Goal: Information Seeking & Learning: Understand process/instructions

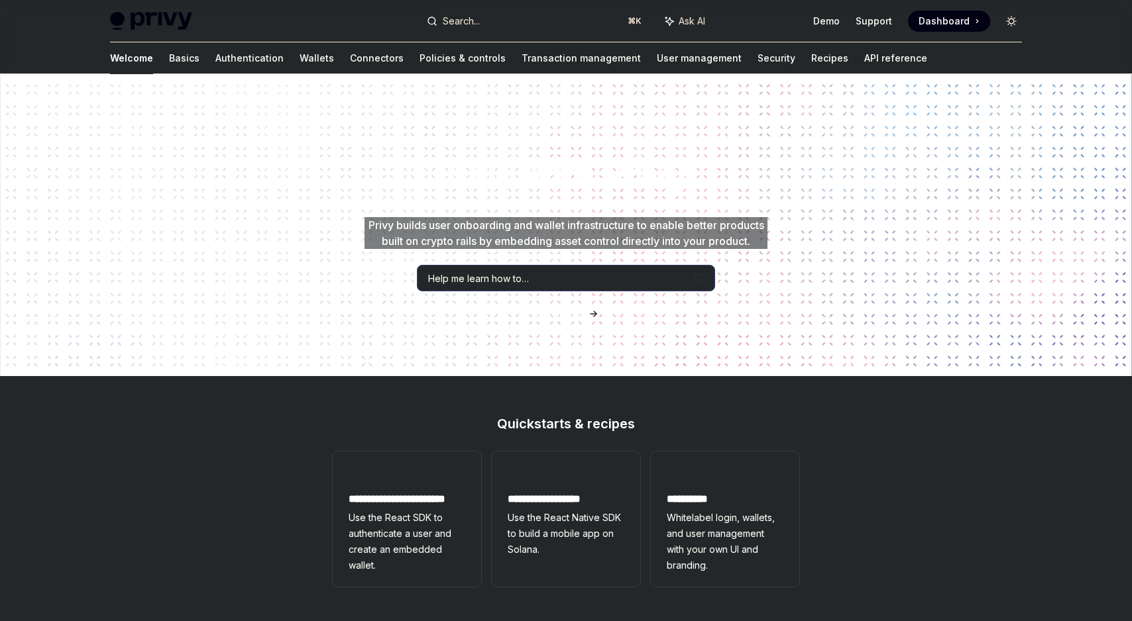
type textarea "*"
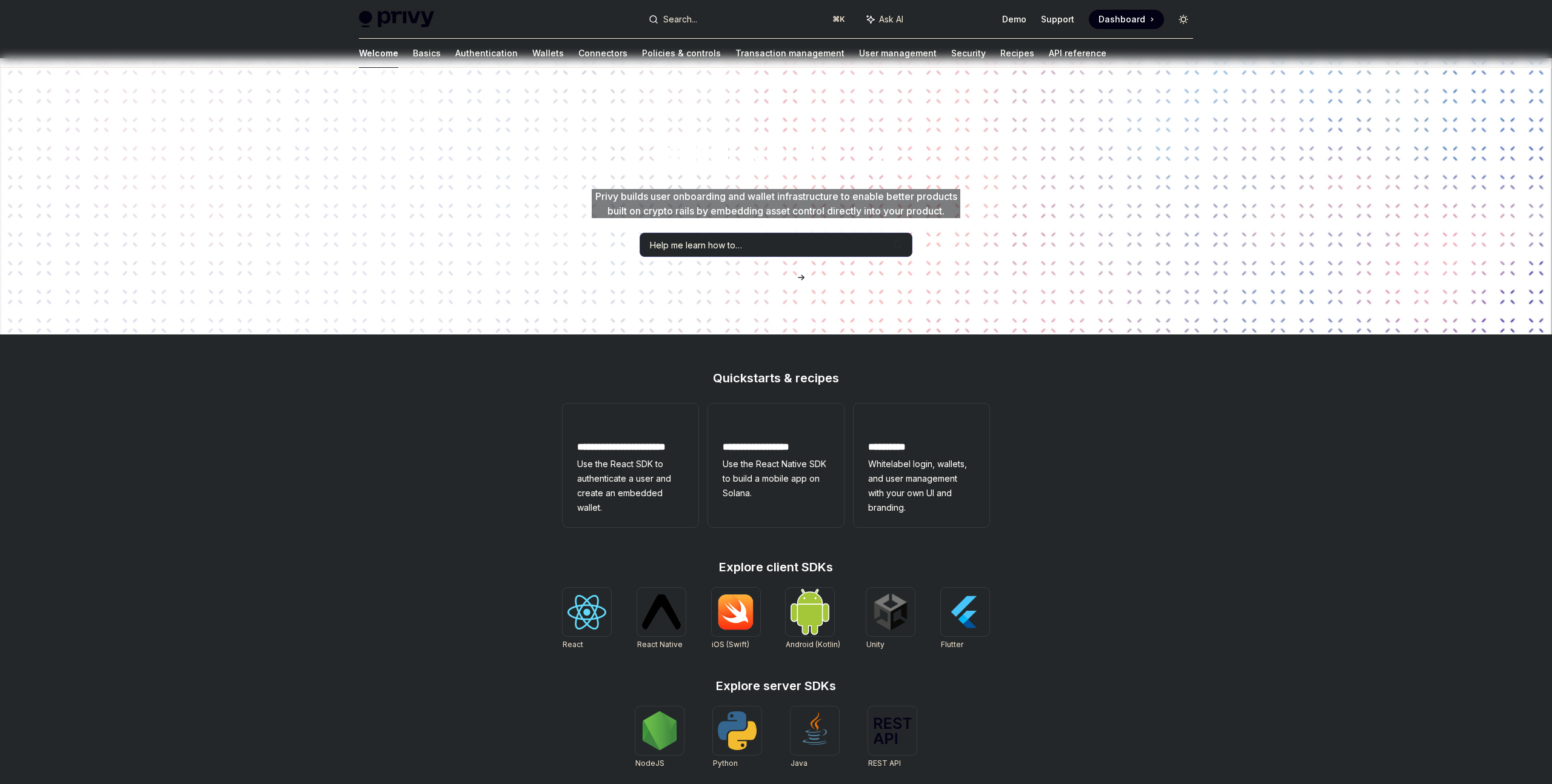
scroll to position [6, 0]
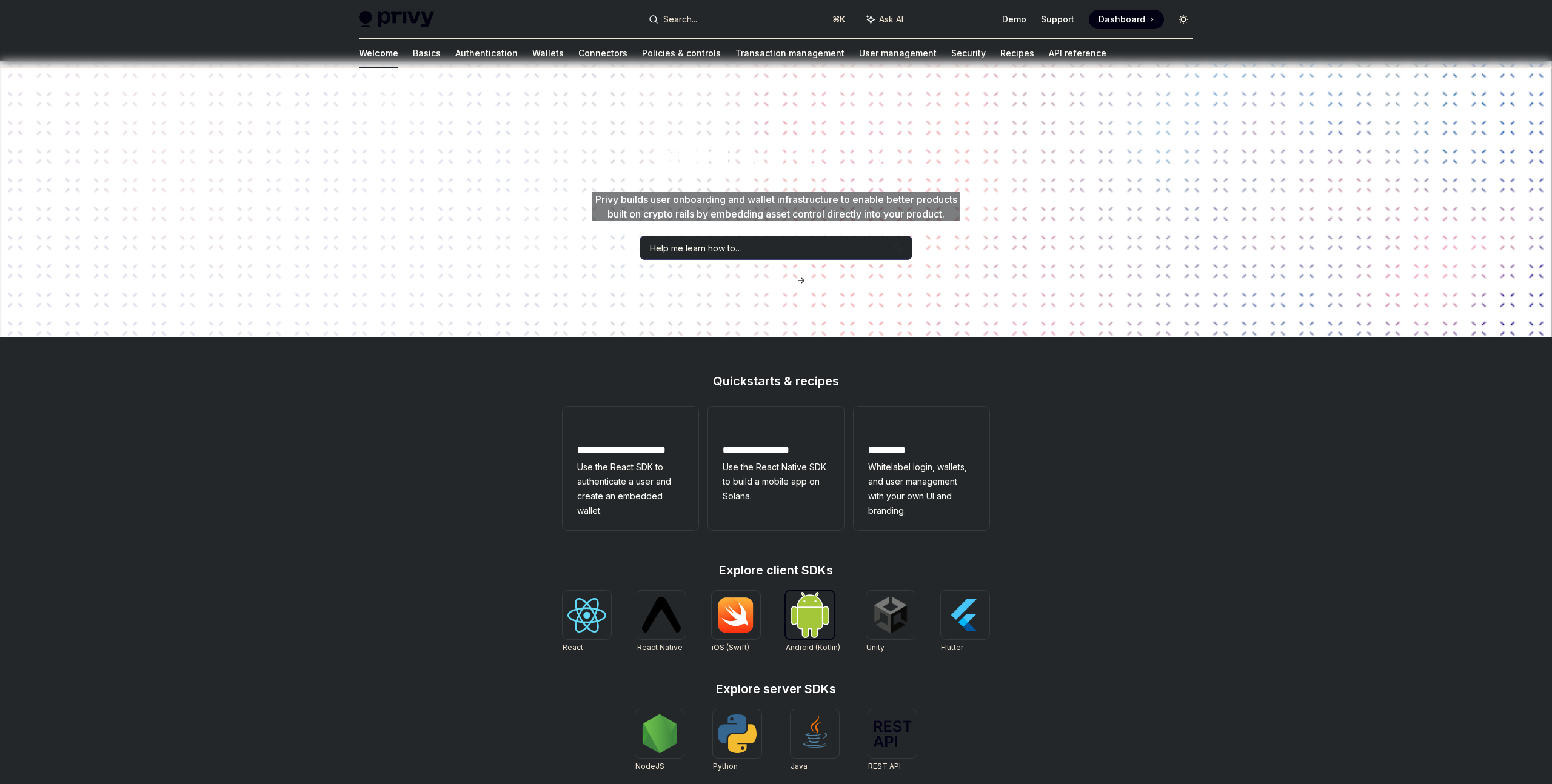
click at [815, 580] on img at bounding box center [810, 615] width 38 height 46
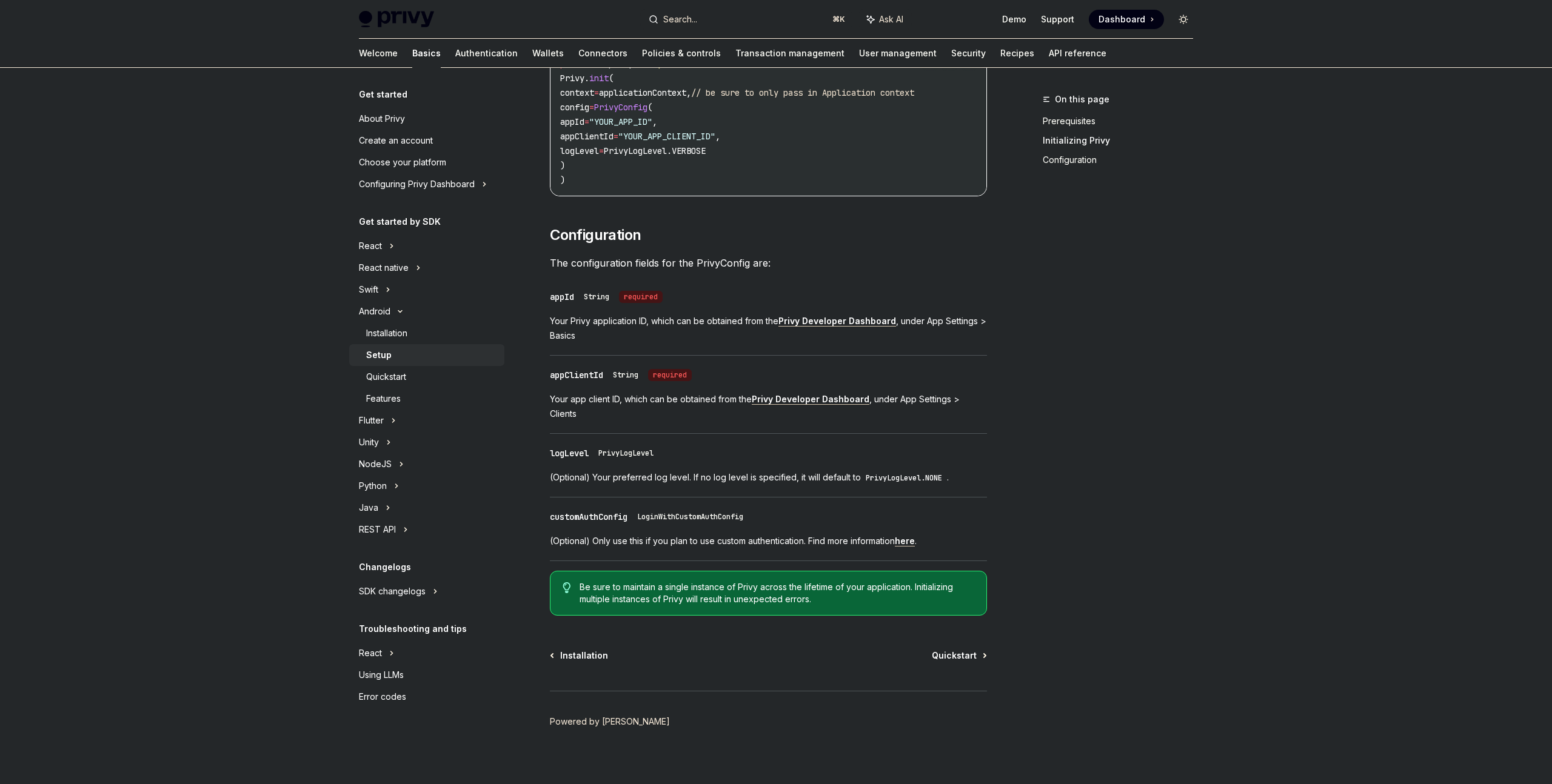
scroll to position [315, 0]
click at [596, 380] on div "appClientId" at bounding box center [577, 373] width 53 height 12
click at [608, 380] on div "​ appClientId String required" at bounding box center [623, 373] width 146 height 12
click at [562, 298] on div "appId" at bounding box center [562, 295] width 25 height 12
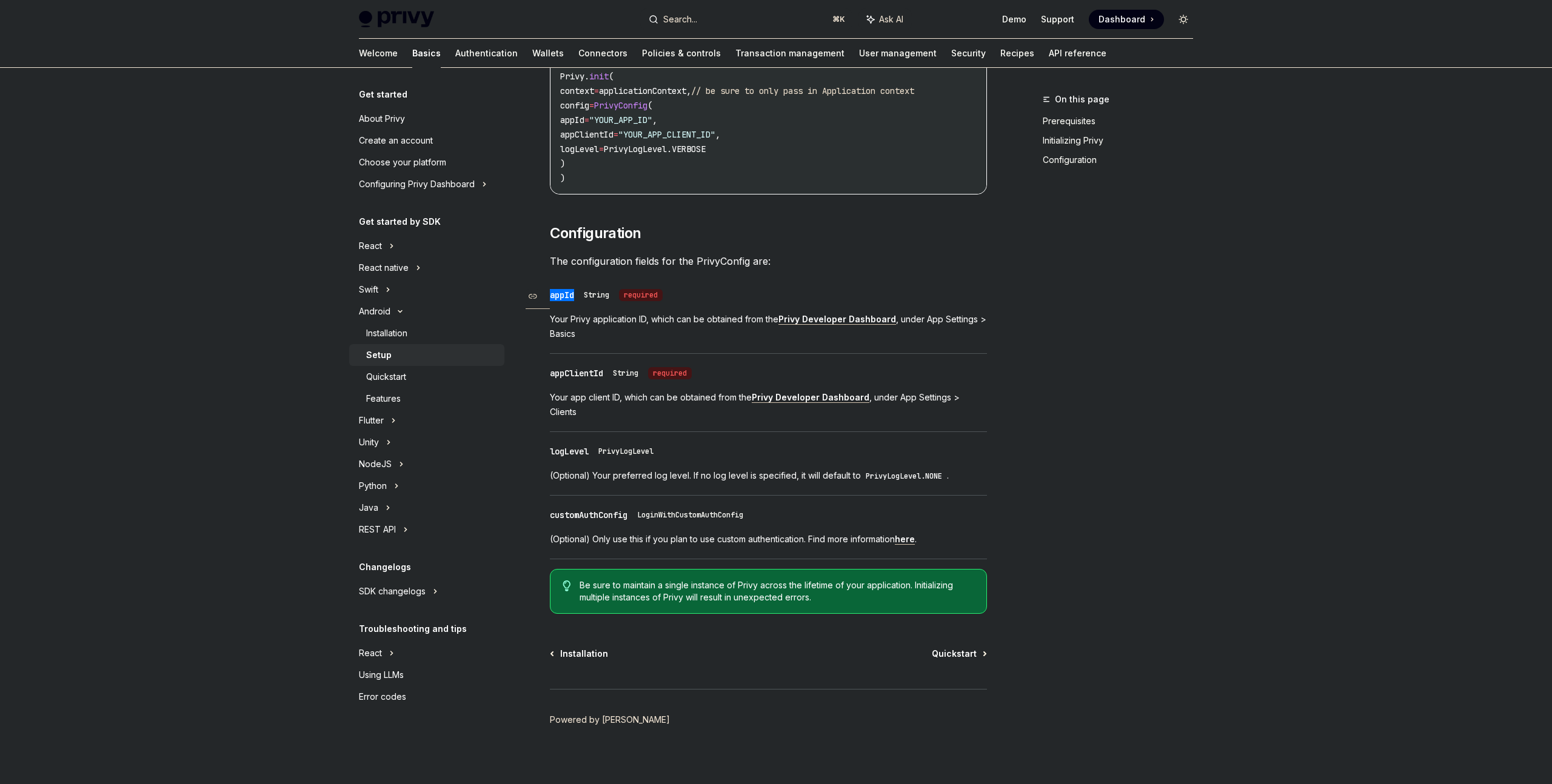
click at [562, 298] on div "appId" at bounding box center [562, 295] width 25 height 12
click at [572, 301] on div "appId" at bounding box center [562, 295] width 25 height 12
drag, startPoint x: 572, startPoint y: 301, endPoint x: 587, endPoint y: 366, distance: 66.7
click at [572, 301] on div "appId" at bounding box center [562, 295] width 25 height 12
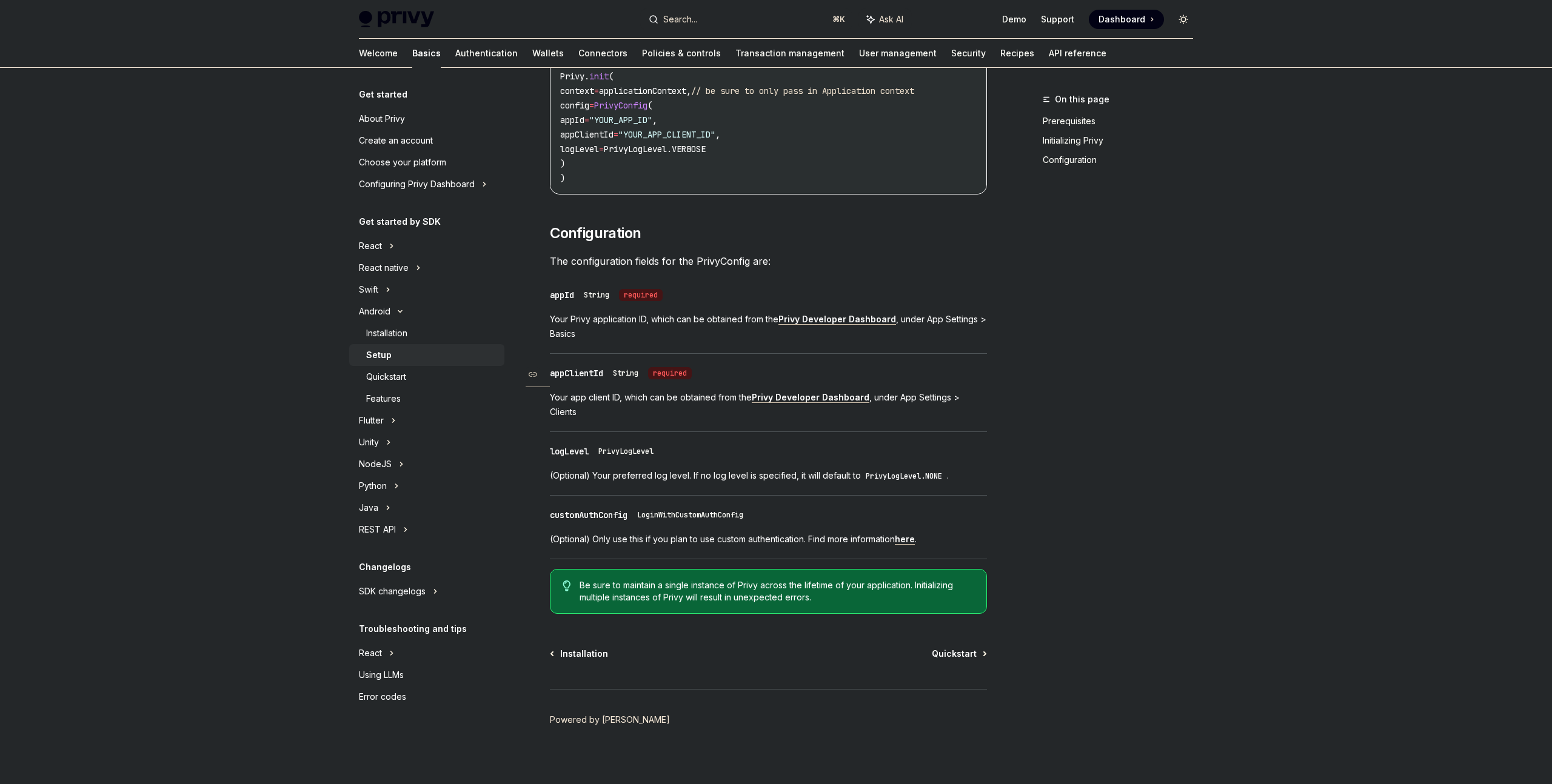
click at [590, 376] on div "appClientId" at bounding box center [577, 373] width 53 height 12
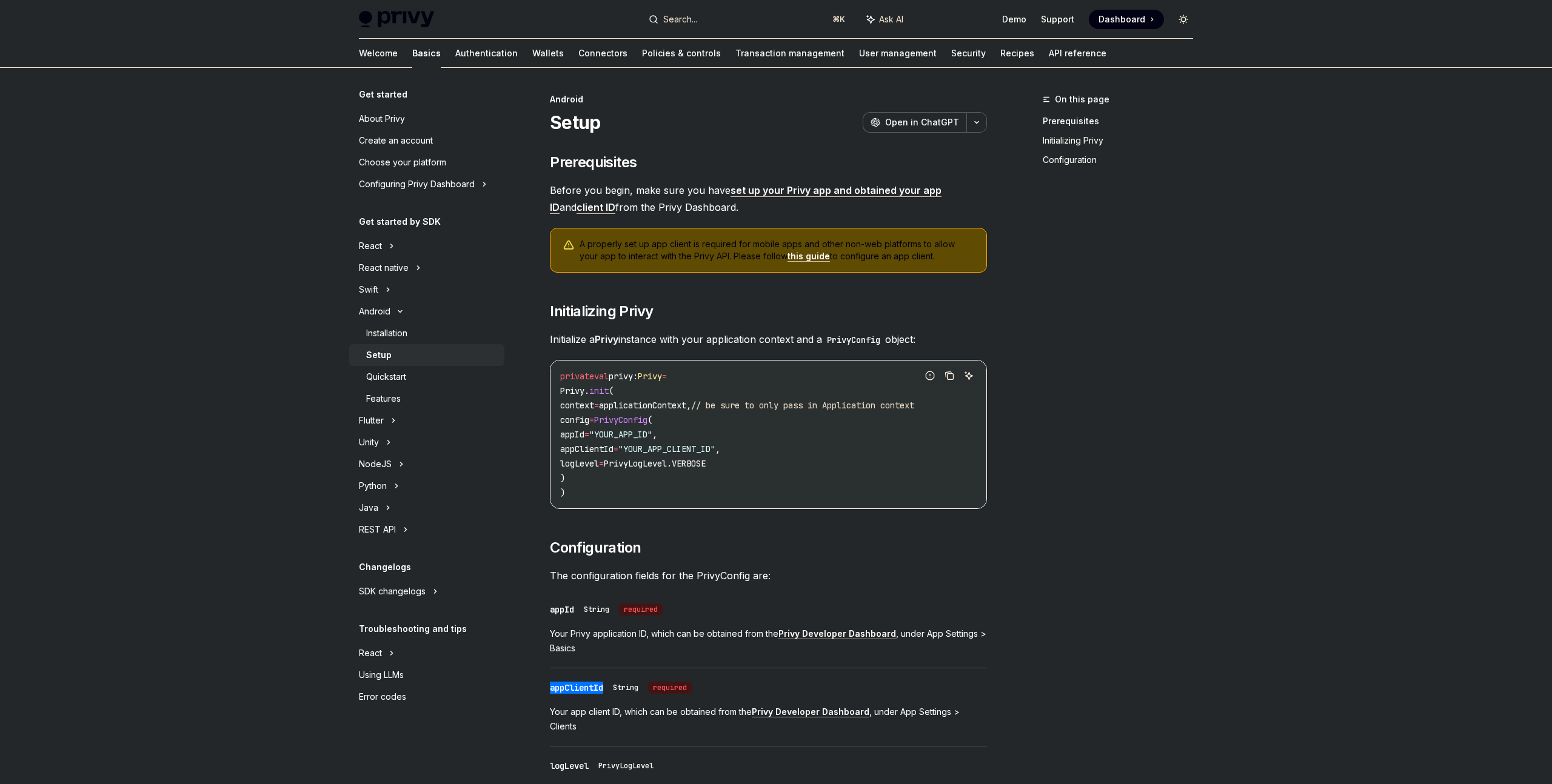
click at [406, 381] on div "Quickstart" at bounding box center [386, 377] width 40 height 15
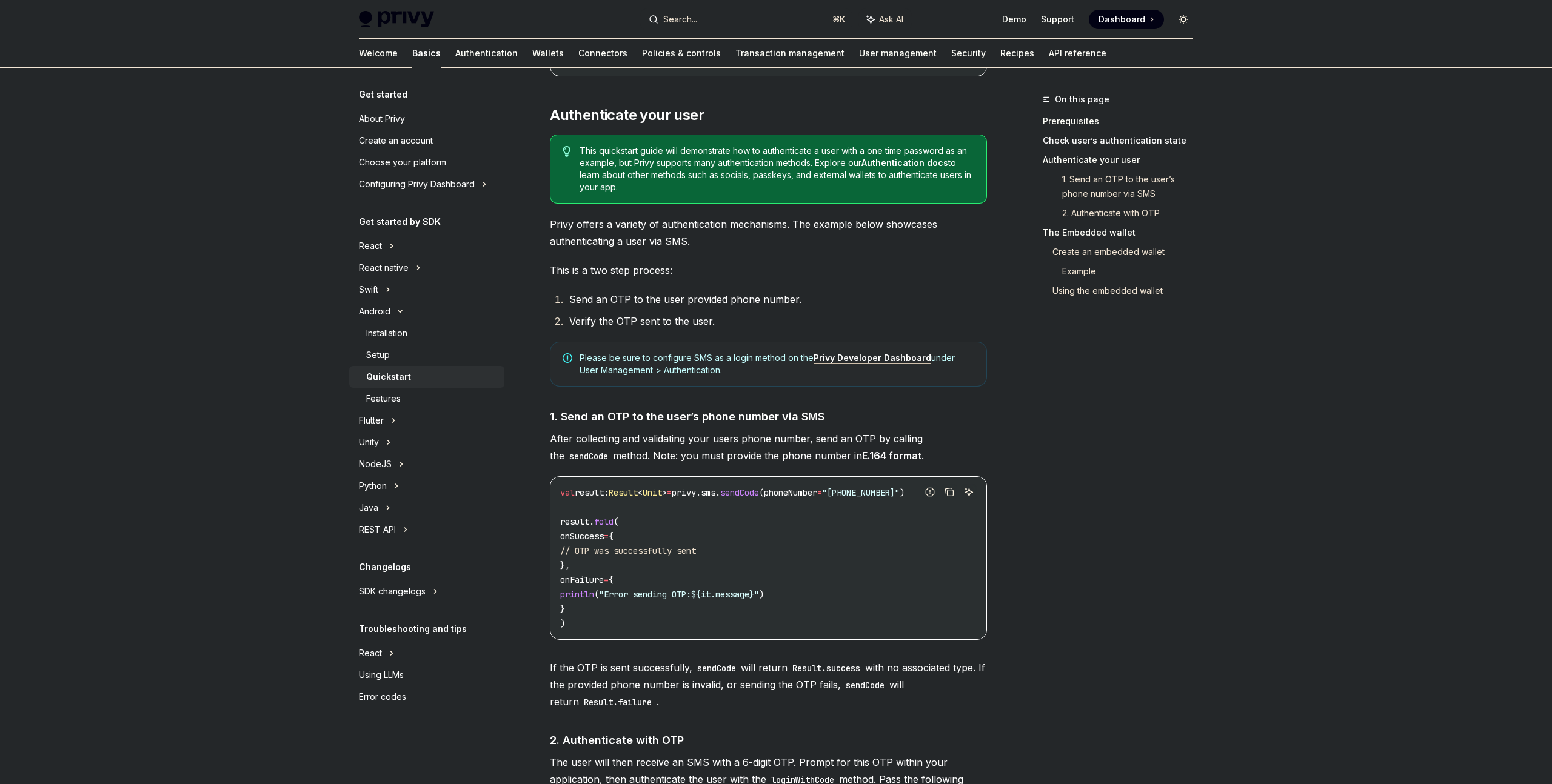
scroll to position [554, 0]
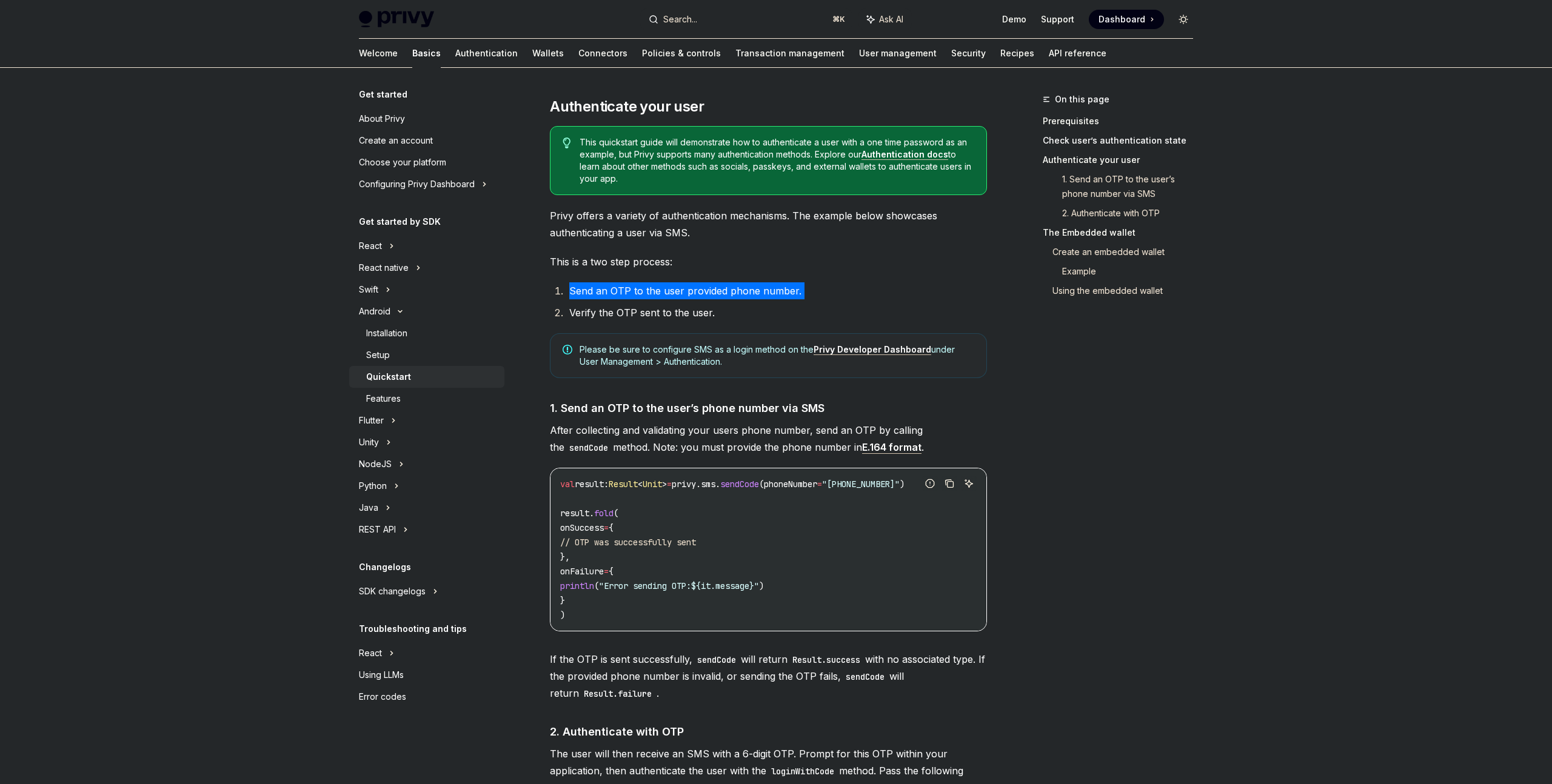
drag, startPoint x: 566, startPoint y: 297, endPoint x: 795, endPoint y: 305, distance: 229.1
click at [795, 305] on ol "Send an OTP to the user provided phone number. Verify the OTP sent to the user." at bounding box center [769, 302] width 437 height 38
drag, startPoint x: 628, startPoint y: 318, endPoint x: 734, endPoint y: 320, distance: 106.0
click at [734, 320] on li "Verify the OTP sent to the user." at bounding box center [776, 313] width 421 height 17
click at [742, 321] on li "Verify the OTP sent to the user." at bounding box center [776, 313] width 421 height 17
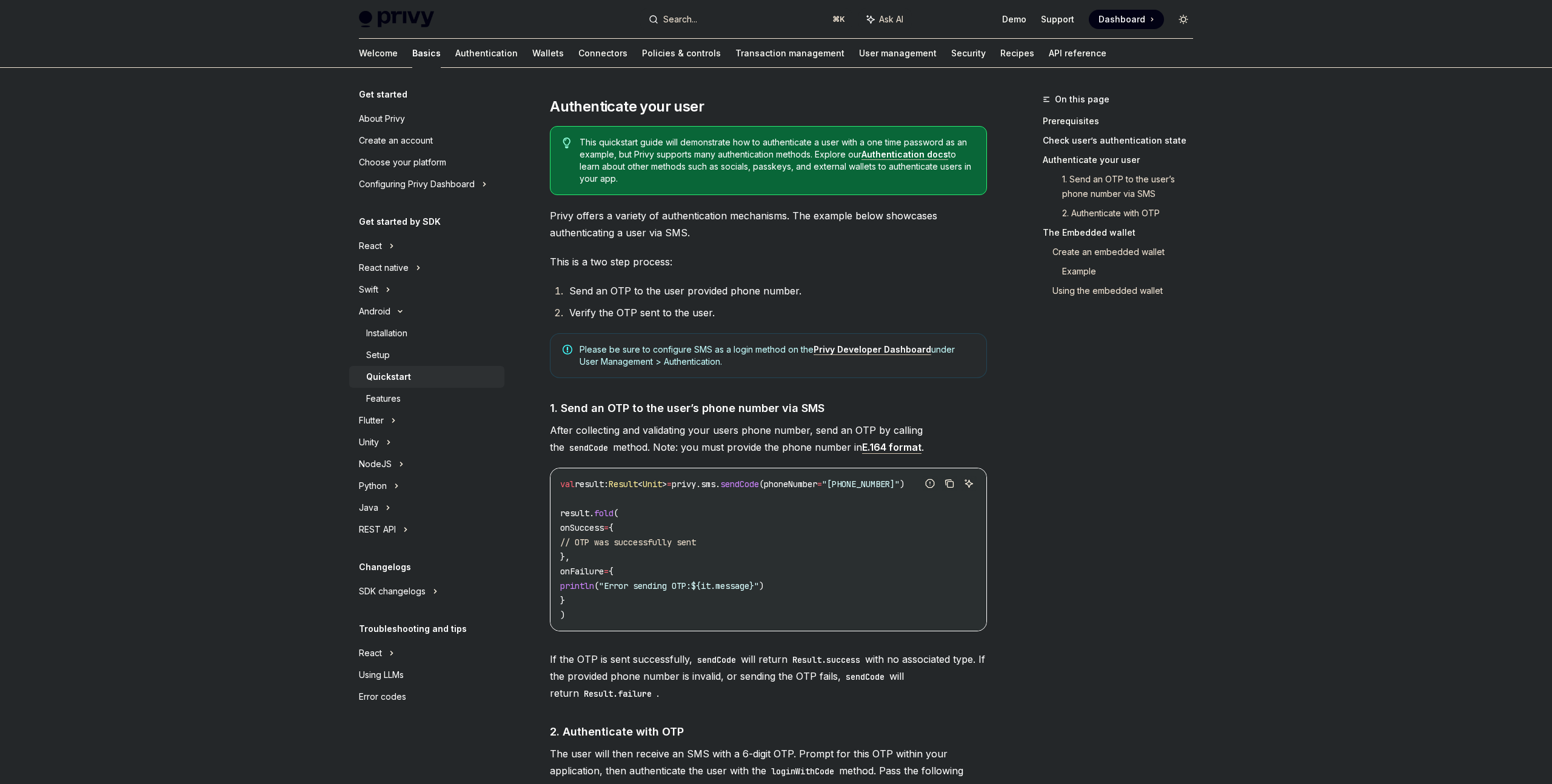
click at [618, 295] on li "Send an OTP to the user provided phone number." at bounding box center [776, 291] width 421 height 17
click at [646, 319] on li "Verify the OTP sent to the user." at bounding box center [776, 313] width 421 height 17
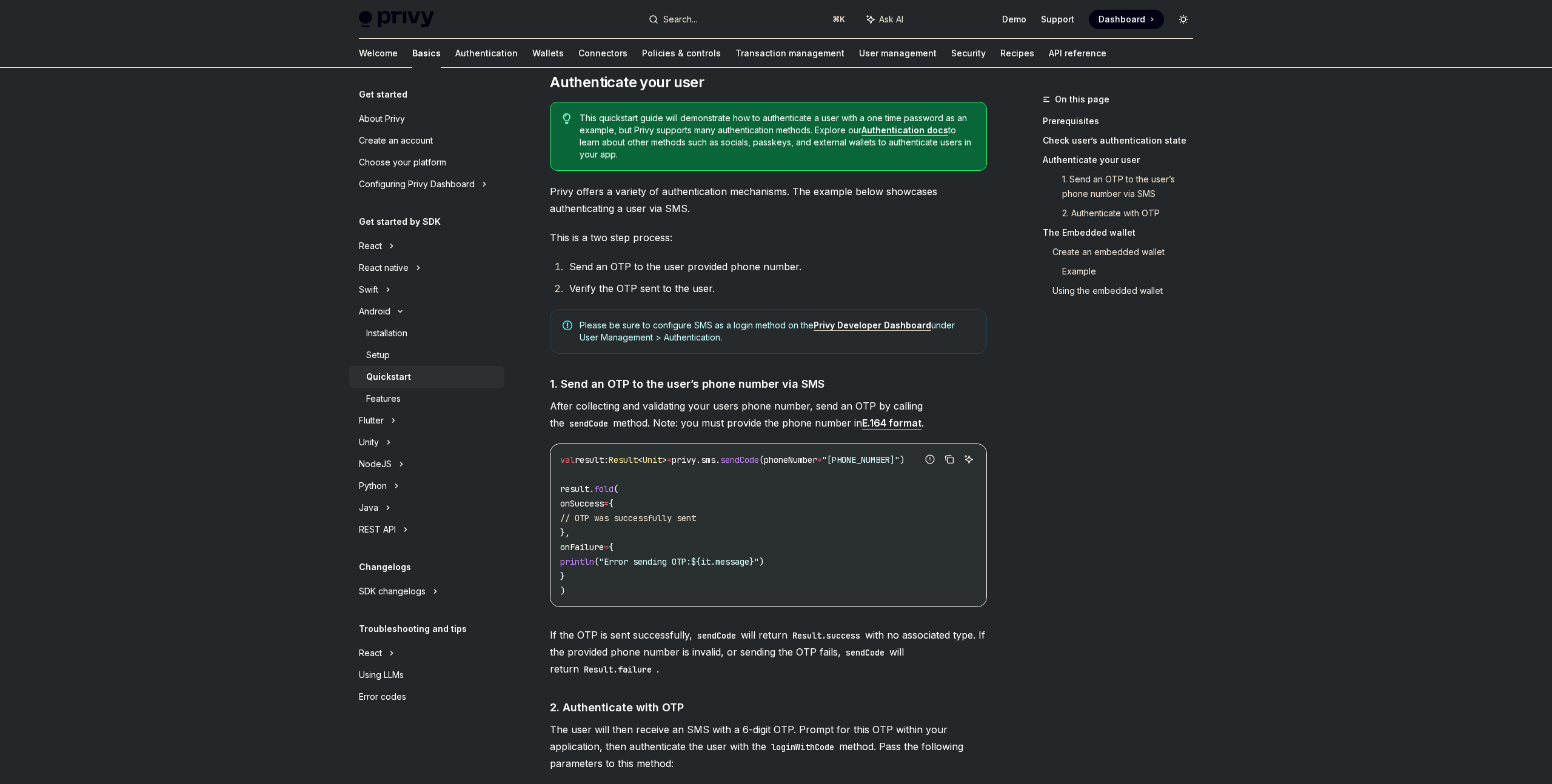
scroll to position [579, 0]
drag, startPoint x: 665, startPoint y: 211, endPoint x: 684, endPoint y: 213, distance: 19.1
click at [684, 213] on span "Privy offers a variety of authentication mechanisms. The example below showcase…" at bounding box center [769, 199] width 437 height 34
click at [686, 216] on span "Privy offers a variety of authentication mechanisms. The example below showcase…" at bounding box center [769, 199] width 437 height 34
click at [409, 398] on div "Features" at bounding box center [431, 399] width 131 height 15
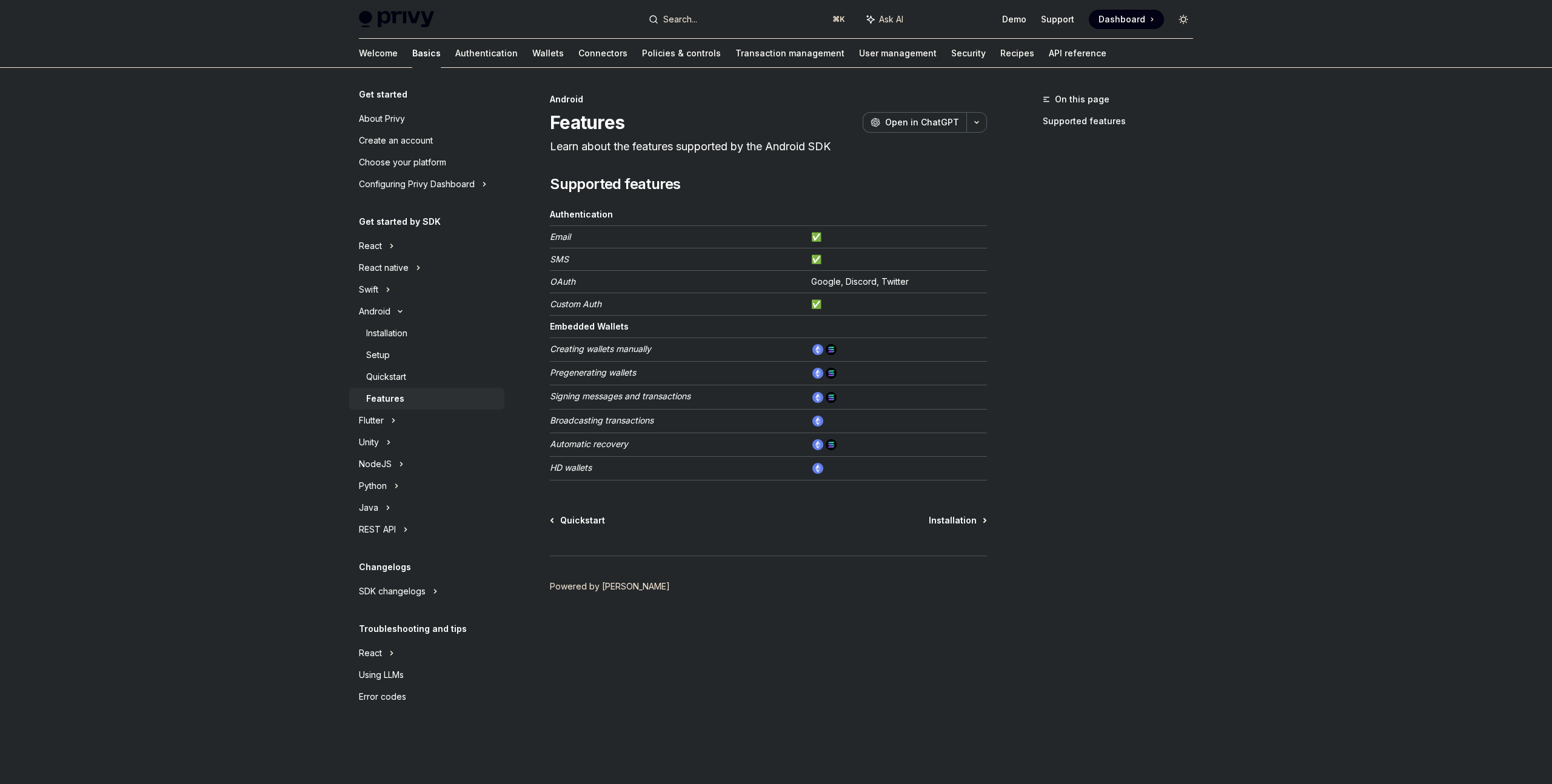
click at [562, 238] on em "Email" at bounding box center [560, 236] width 21 height 10
click at [589, 238] on td "Email" at bounding box center [678, 237] width 256 height 23
click at [562, 240] on em "Email" at bounding box center [560, 236] width 21 height 10
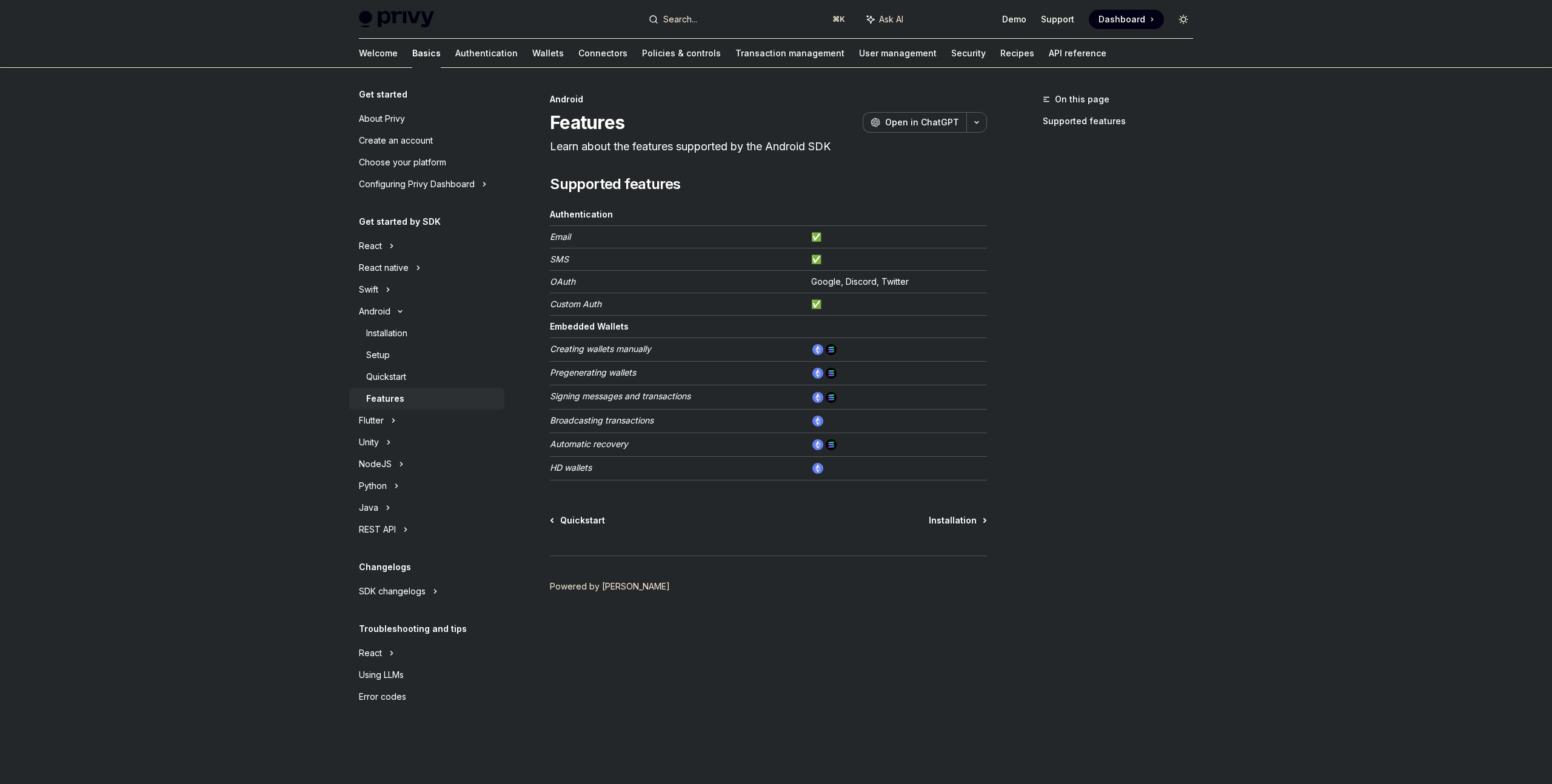
click at [564, 277] on em "OAuth" at bounding box center [563, 281] width 26 height 10
click at [648, 285] on td "OAuth" at bounding box center [678, 282] width 256 height 23
click at [822, 280] on td "Google, Discord, Twitter" at bounding box center [896, 282] width 180 height 23
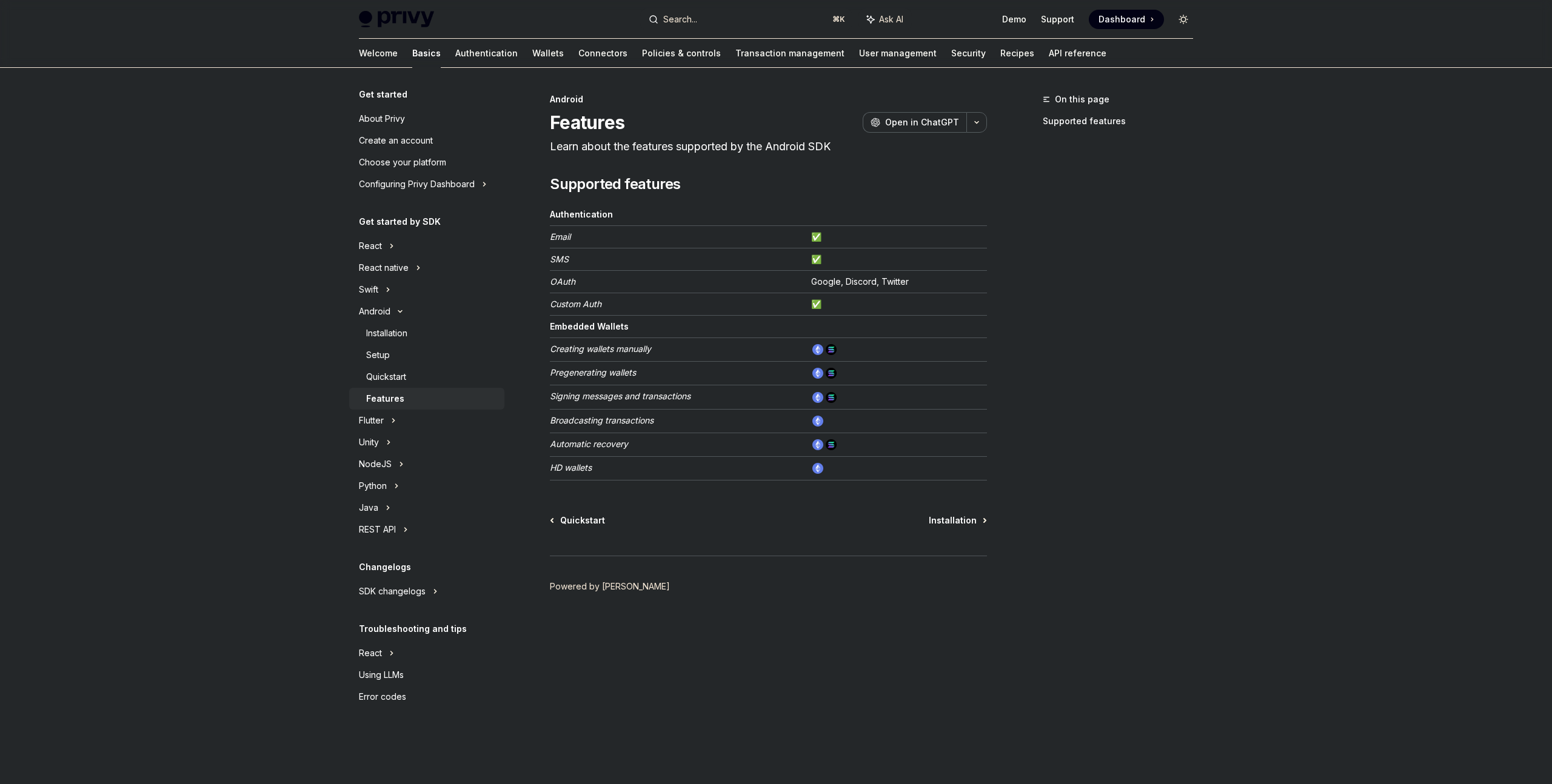
click at [560, 279] on em "OAuth" at bounding box center [563, 281] width 26 height 10
click at [597, 285] on td "OAuth" at bounding box center [678, 282] width 256 height 23
click at [391, 378] on div "Quickstart" at bounding box center [386, 377] width 40 height 15
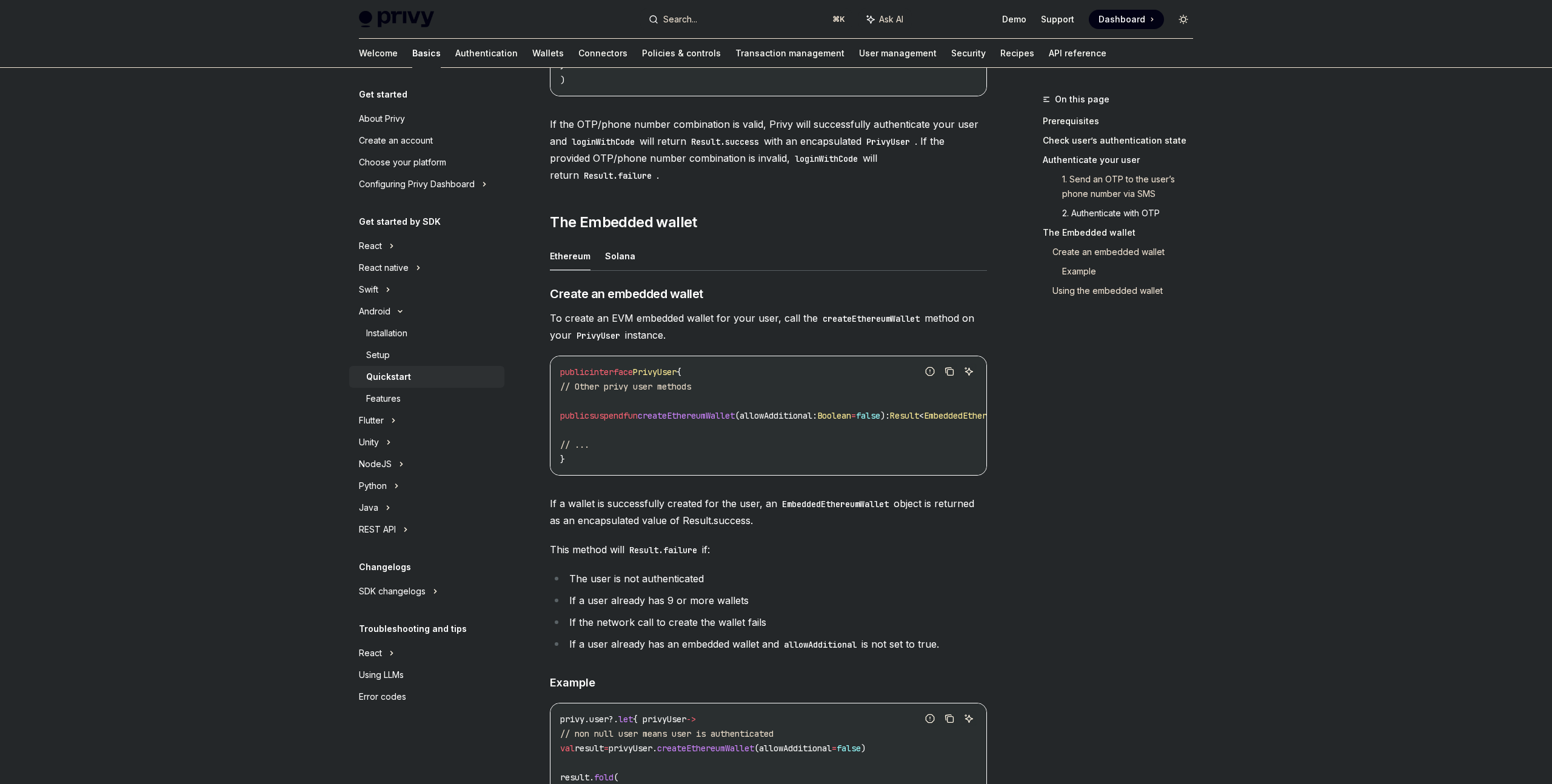
scroll to position [1441, 0]
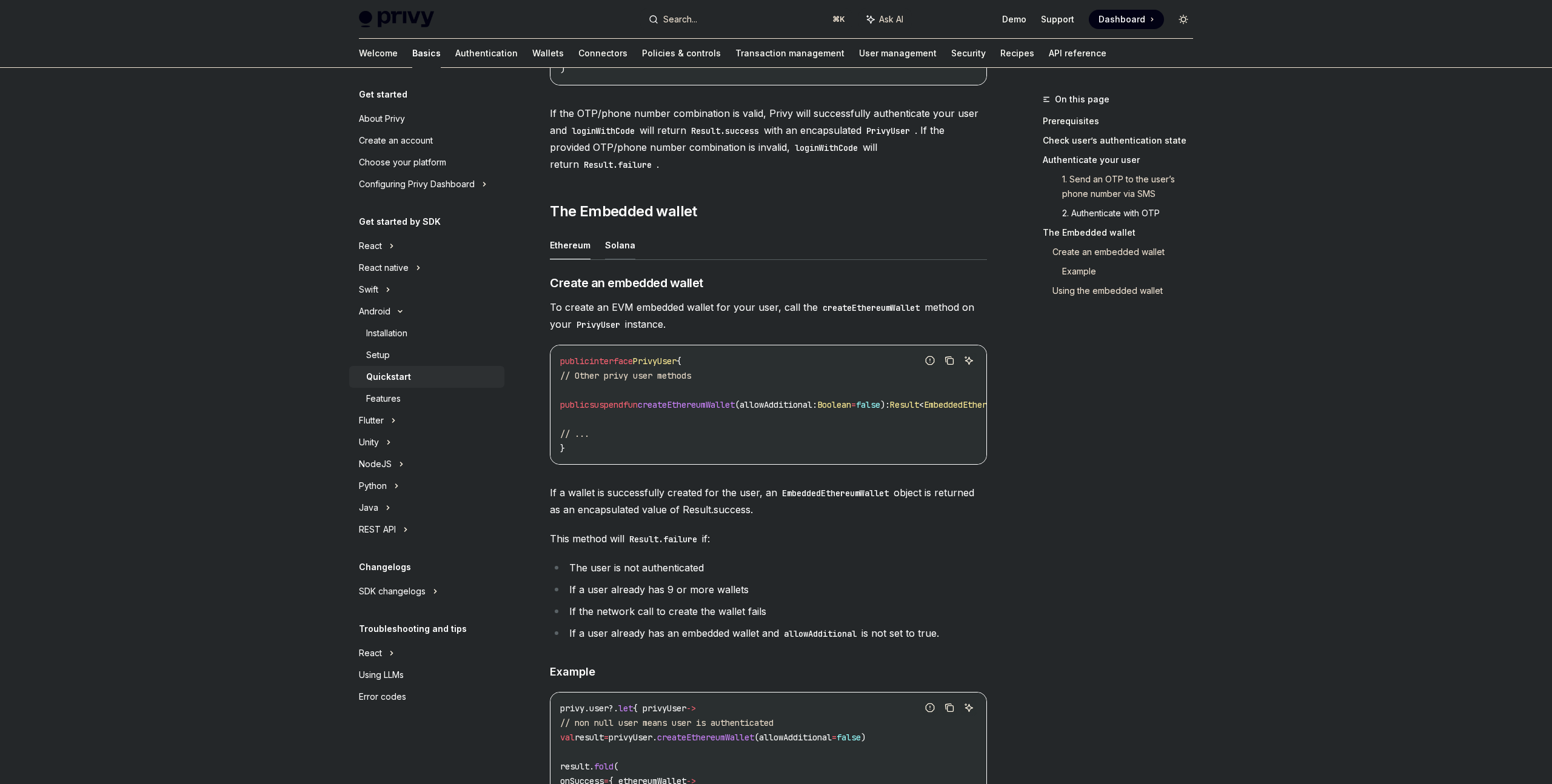
click at [617, 252] on button "Solana" at bounding box center [620, 244] width 30 height 28
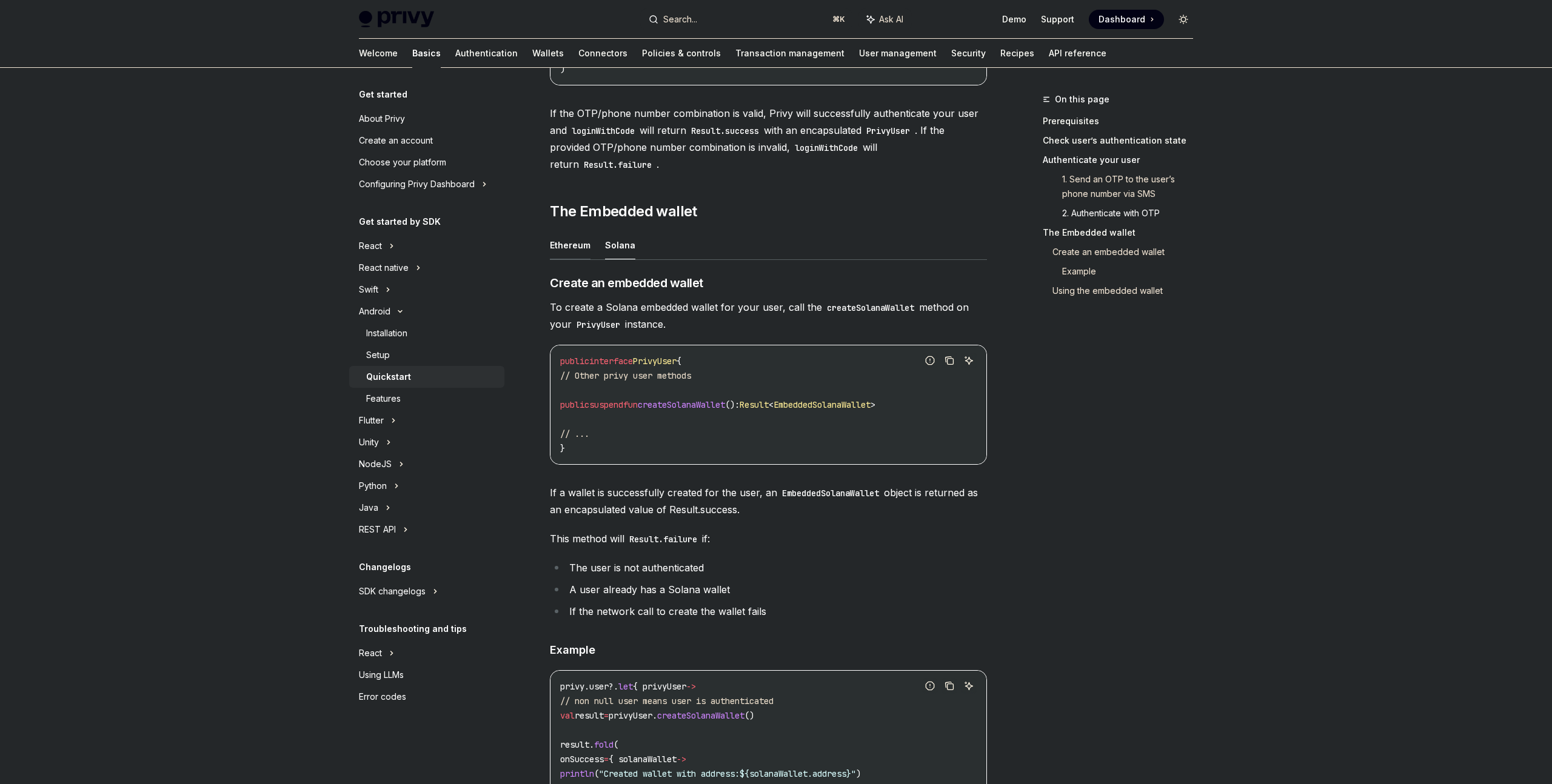
click at [581, 255] on button "Ethereum" at bounding box center [570, 244] width 40 height 28
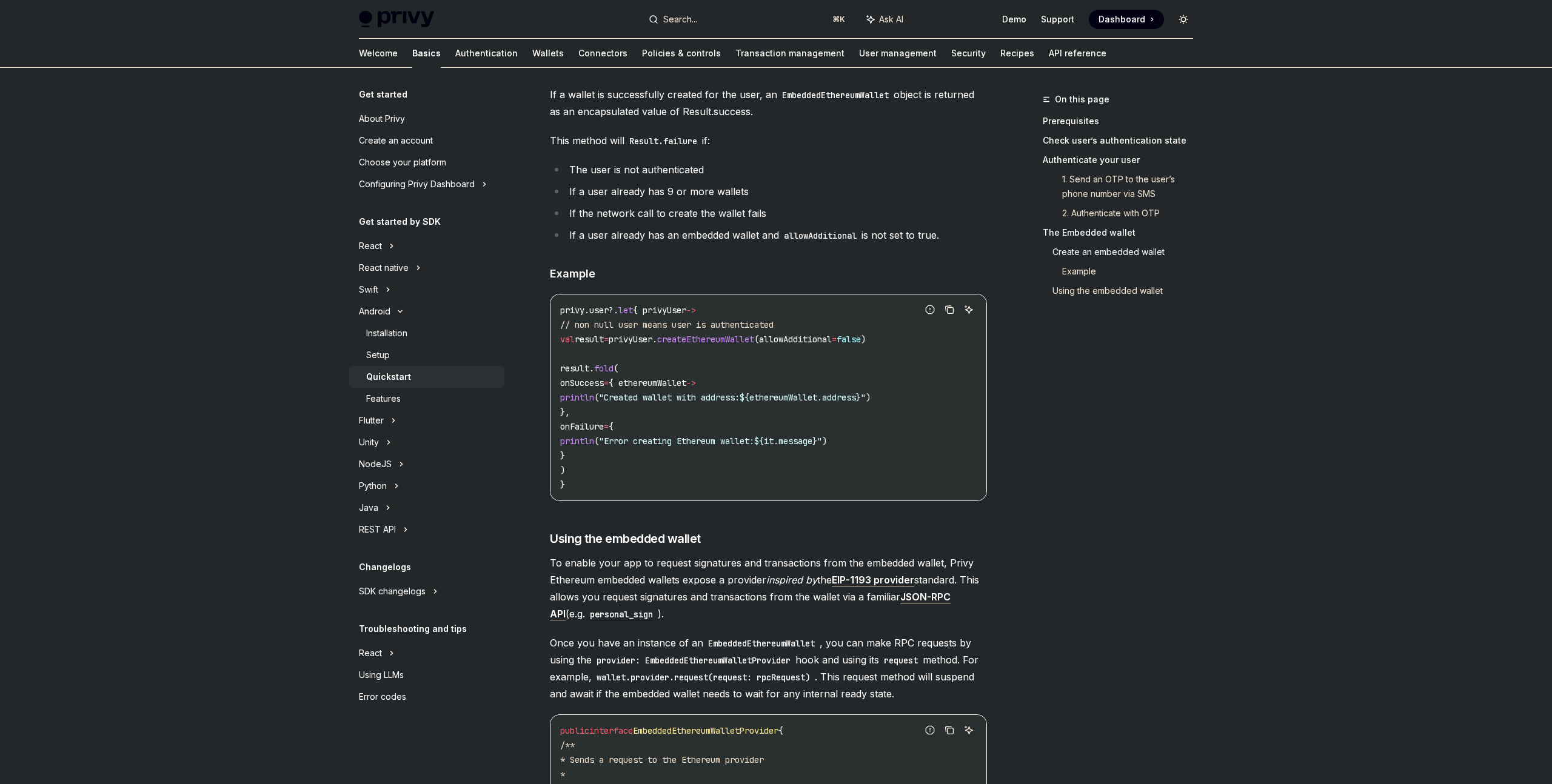
scroll to position [1880, 0]
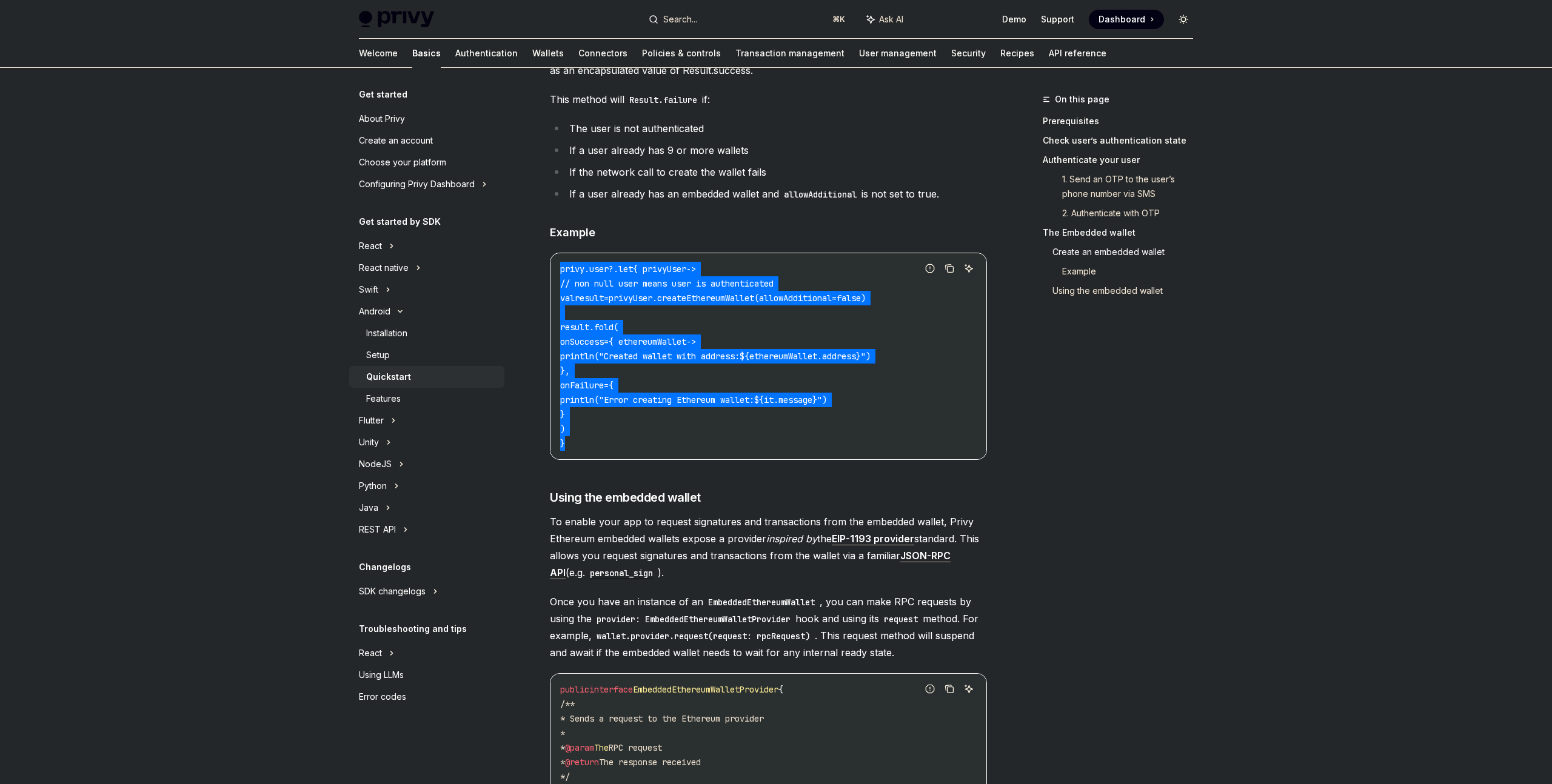
drag, startPoint x: 562, startPoint y: 284, endPoint x: 641, endPoint y: 454, distance: 187.5
click at [641, 451] on code "privy.user?. let { privyUser -> // non null user means user is authenticated va…" at bounding box center [768, 356] width 416 height 189
click at [641, 450] on code "privy.user?. let { privyUser -> // non null user means user is authenticated va…" at bounding box center [768, 356] width 416 height 189
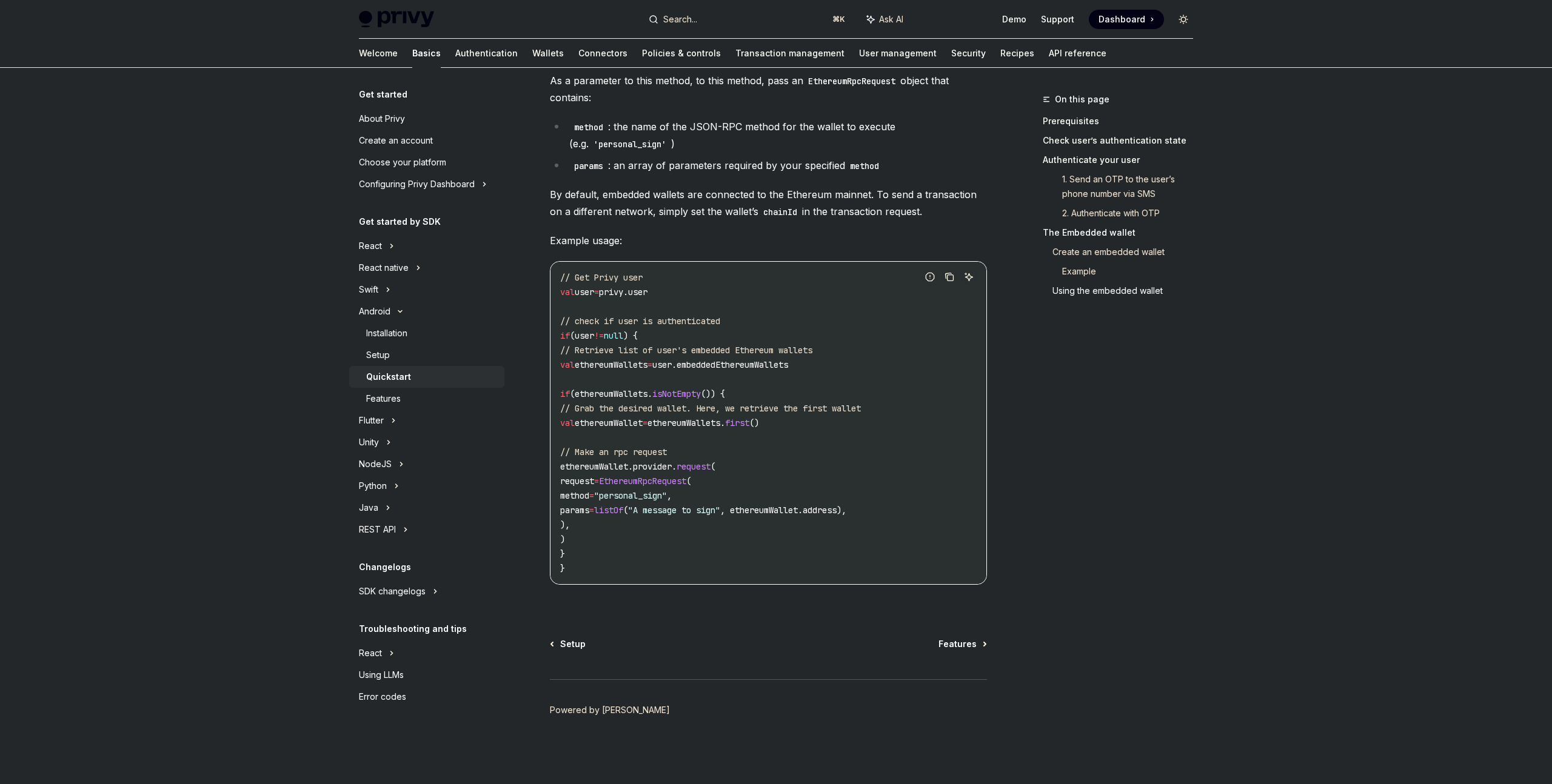
scroll to position [2669, 0]
click at [389, 400] on div "Features" at bounding box center [383, 399] width 35 height 15
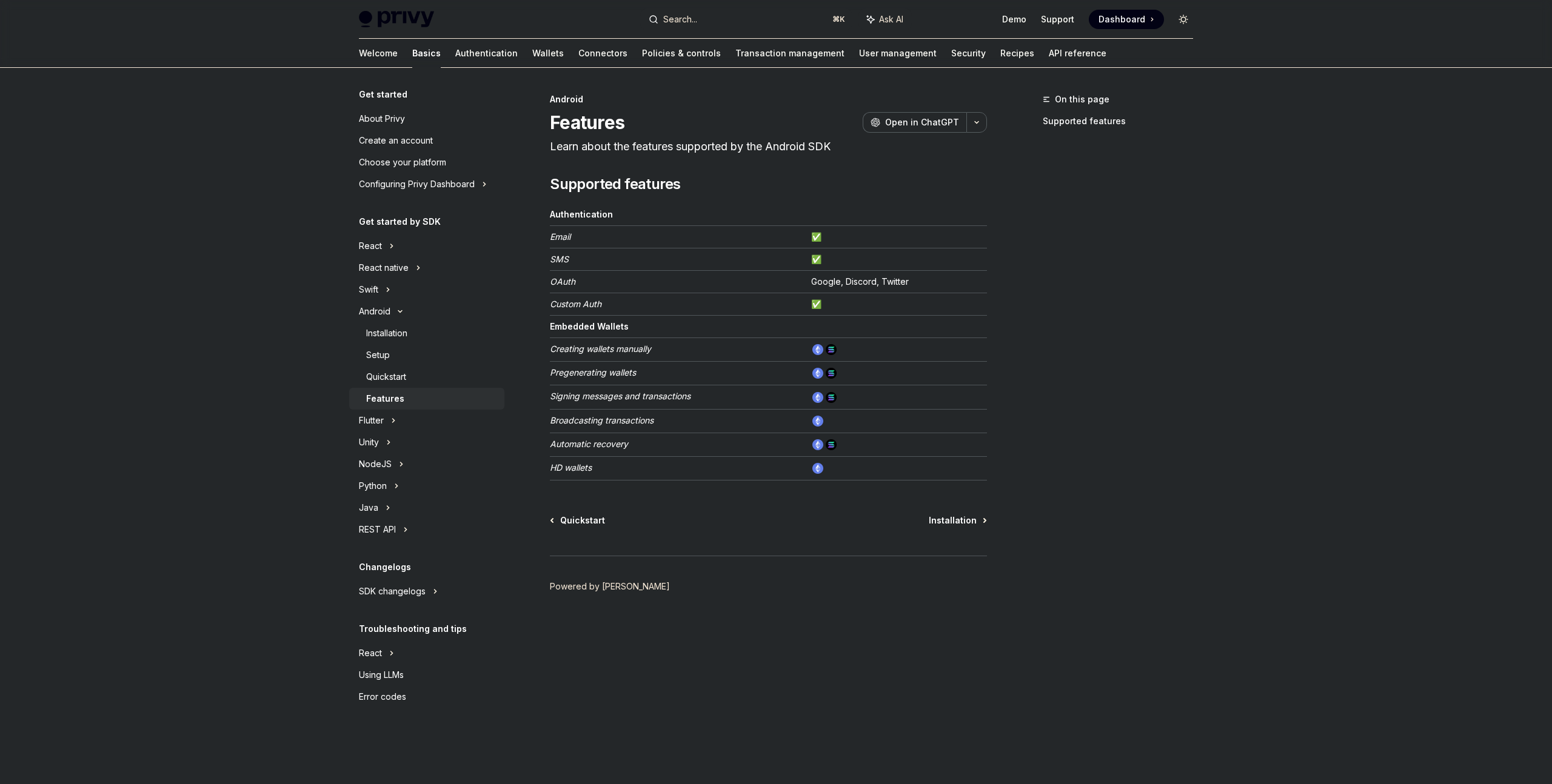
click at [555, 238] on em "Email" at bounding box center [560, 236] width 21 height 10
click at [383, 338] on div "Installation" at bounding box center [386, 333] width 41 height 15
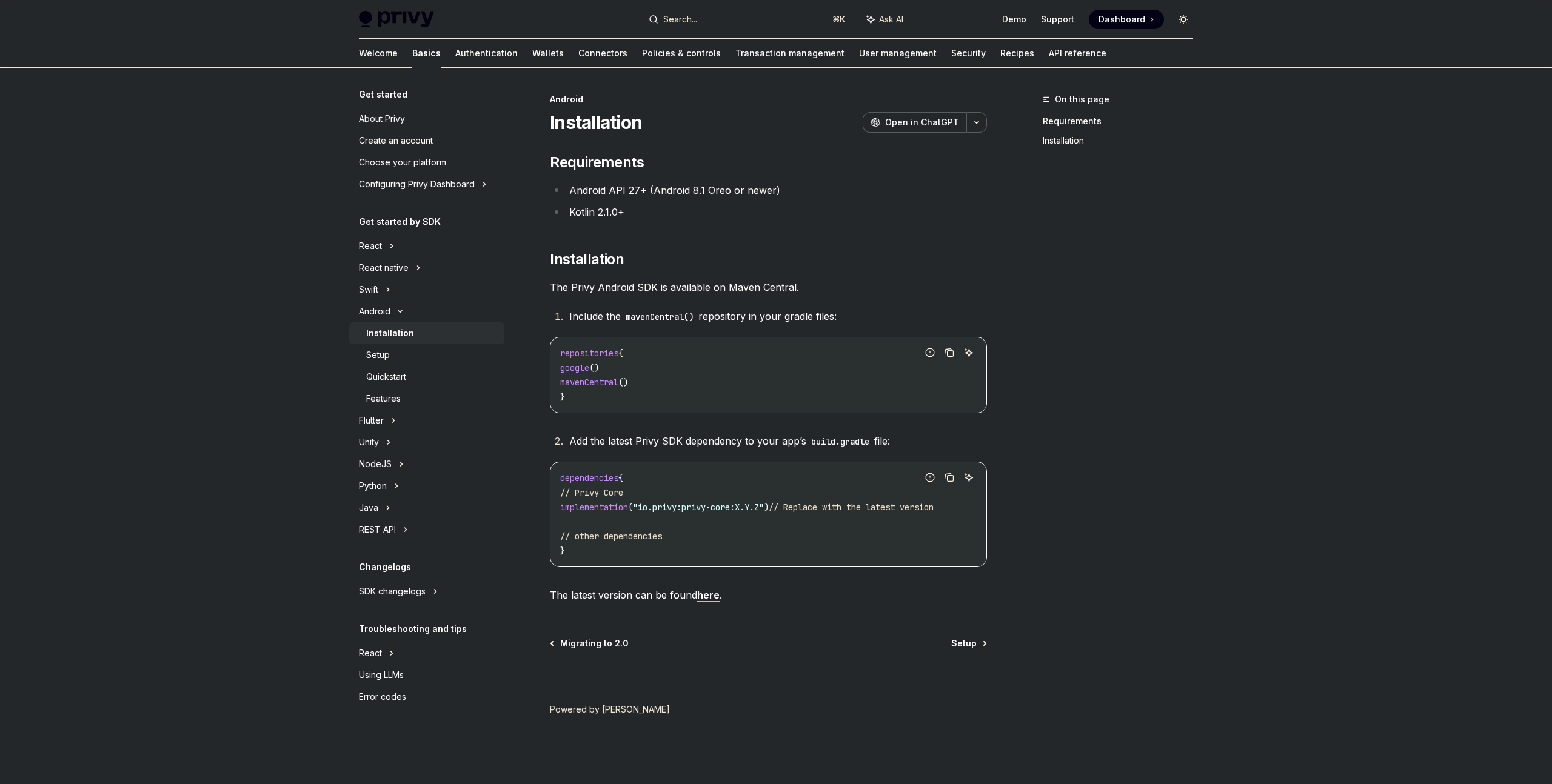
scroll to position [5, 0]
click at [405, 353] on div "Setup" at bounding box center [431, 355] width 131 height 15
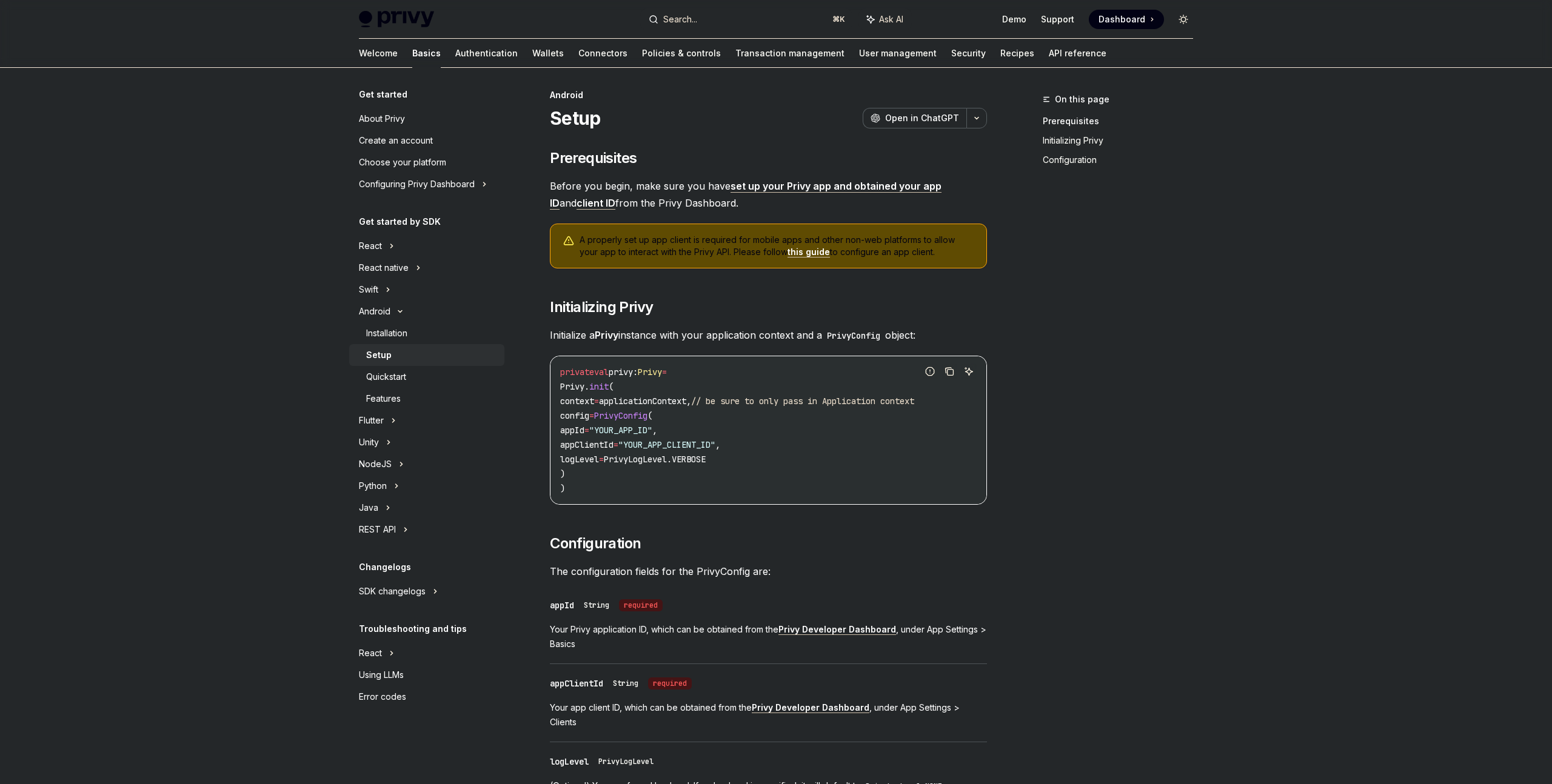
click at [394, 326] on div "Installation" at bounding box center [386, 333] width 41 height 15
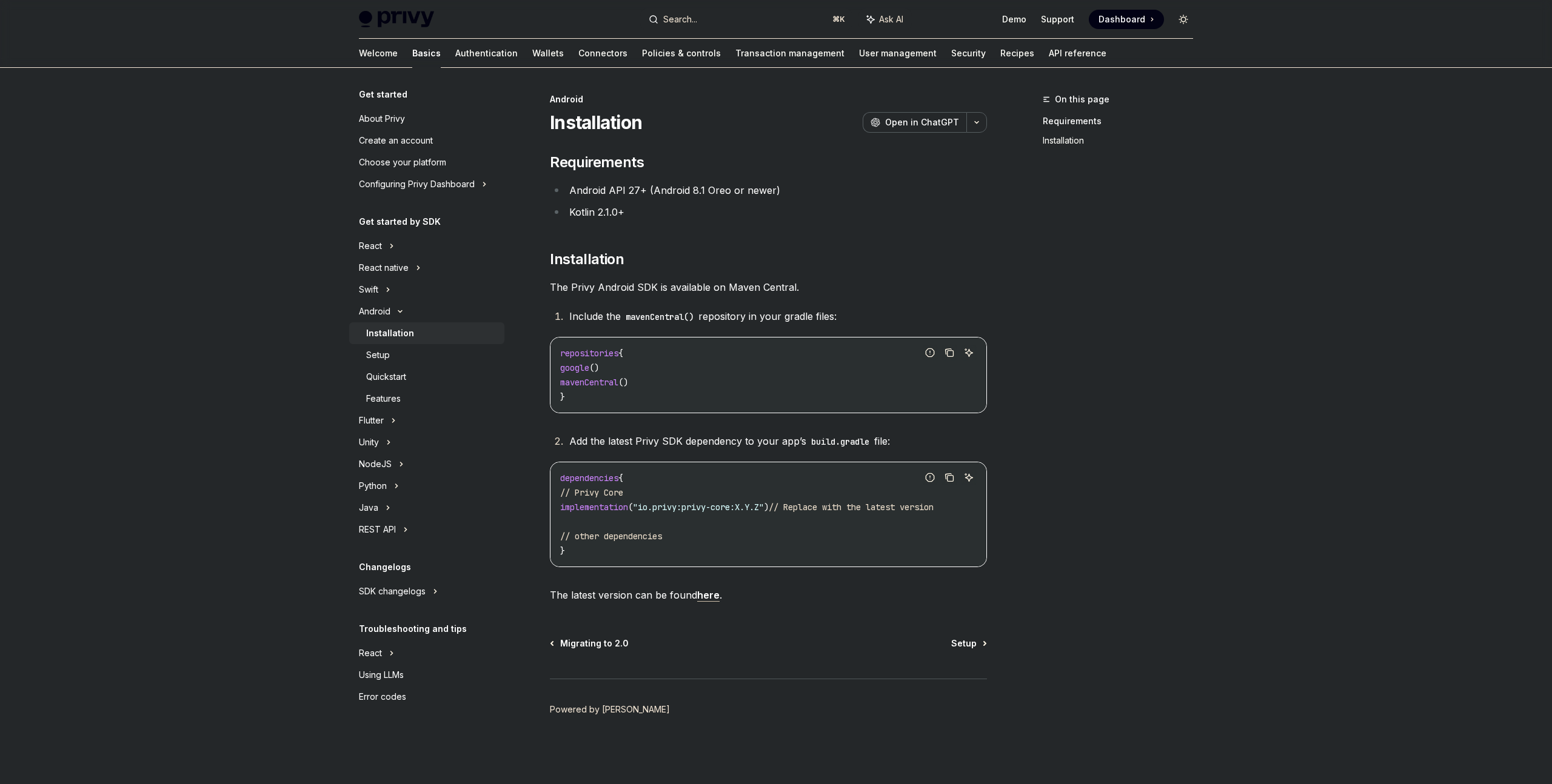
click at [406, 374] on div "Quickstart" at bounding box center [386, 377] width 40 height 15
type textarea "*"
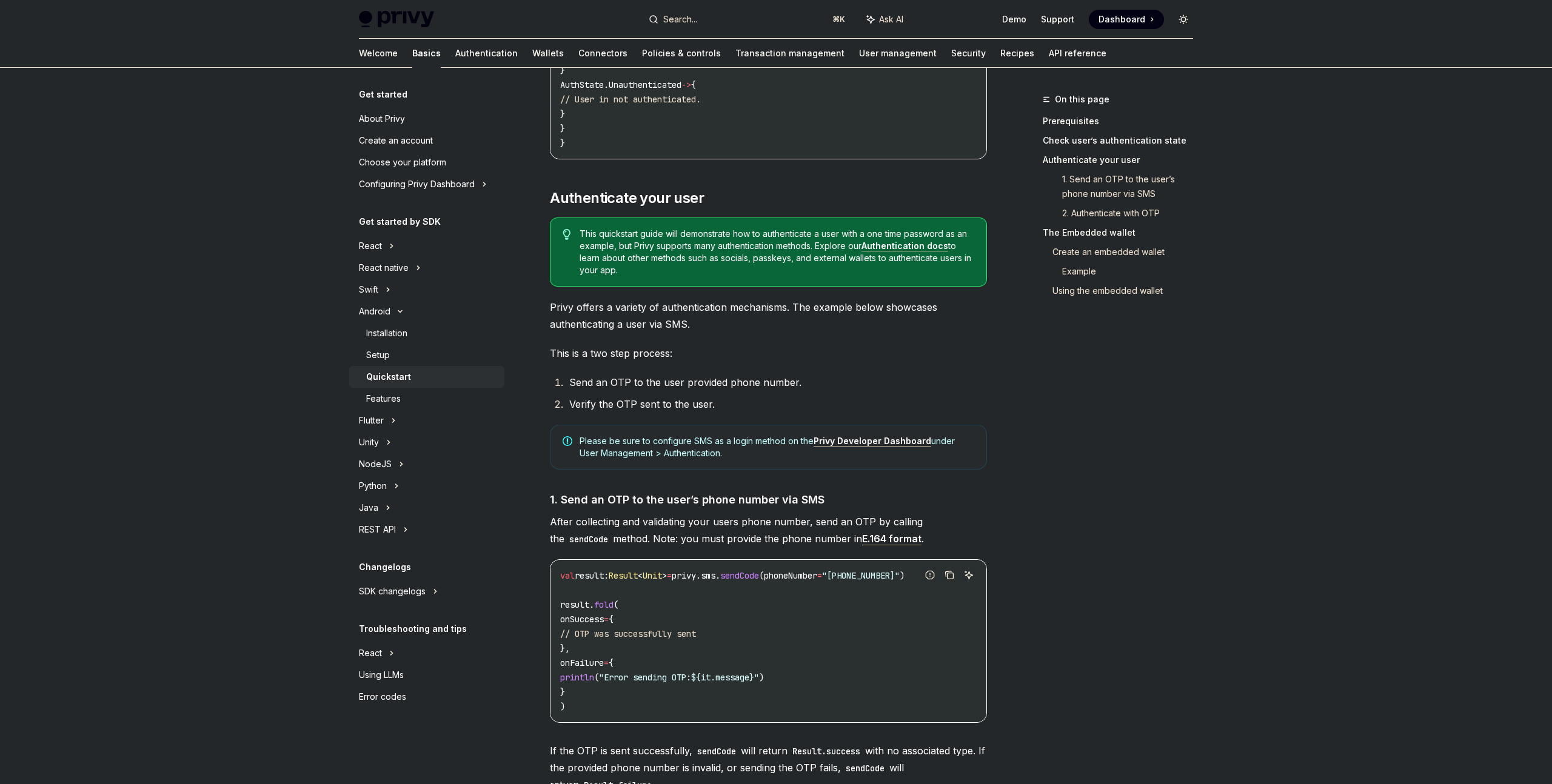
scroll to position [467, 0]
